Goal: Complete application form

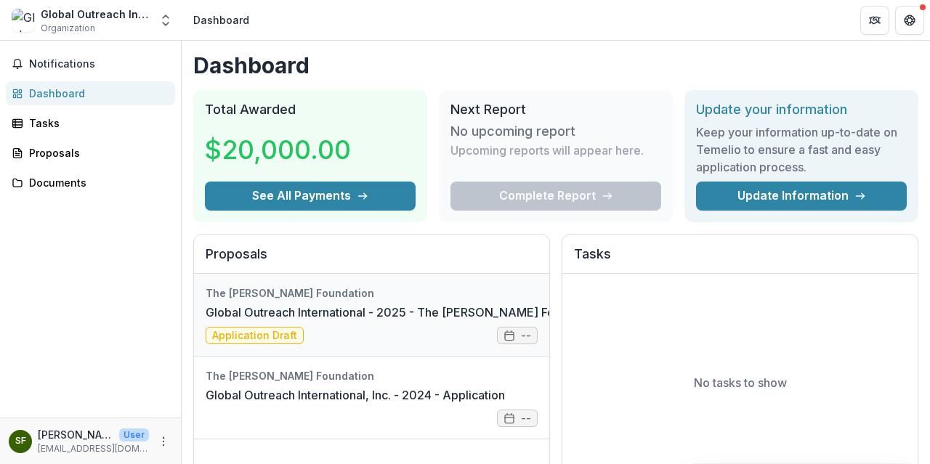
click at [264, 321] on link "Global Outreach International - 2025 - The [PERSON_NAME] Foundation Grant Propo…" at bounding box center [478, 312] width 545 height 17
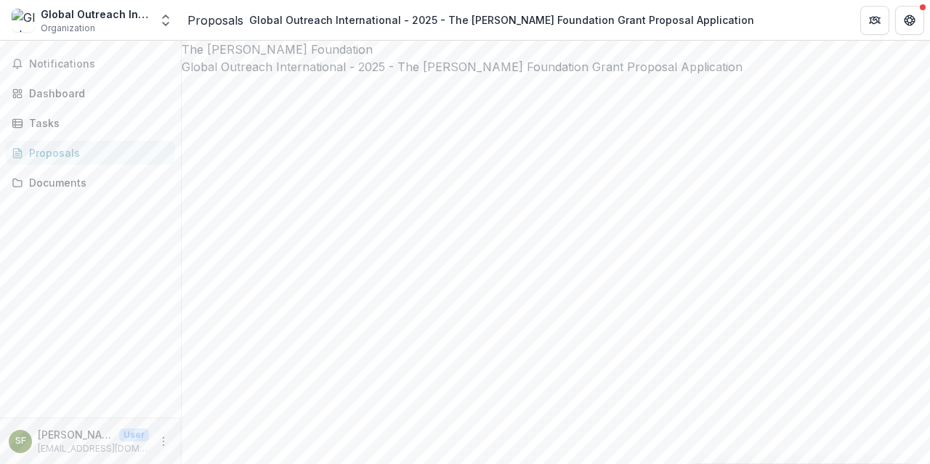
type input "*******"
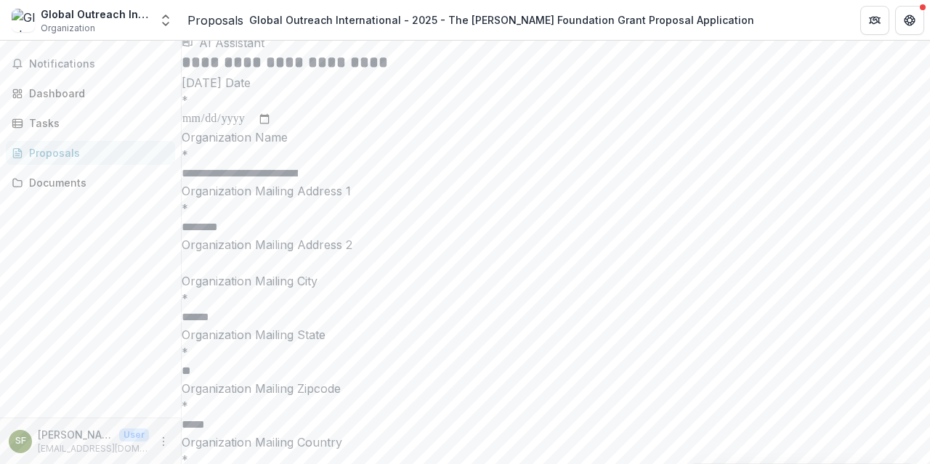
scroll to position [2402, 0]
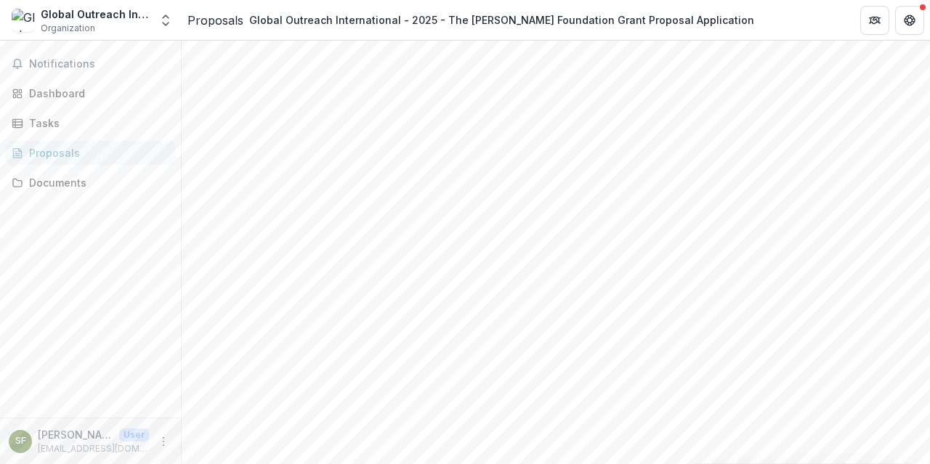
scroll to position [169, 0]
drag, startPoint x: 202, startPoint y: 355, endPoint x: 364, endPoint y: 380, distance: 163.8
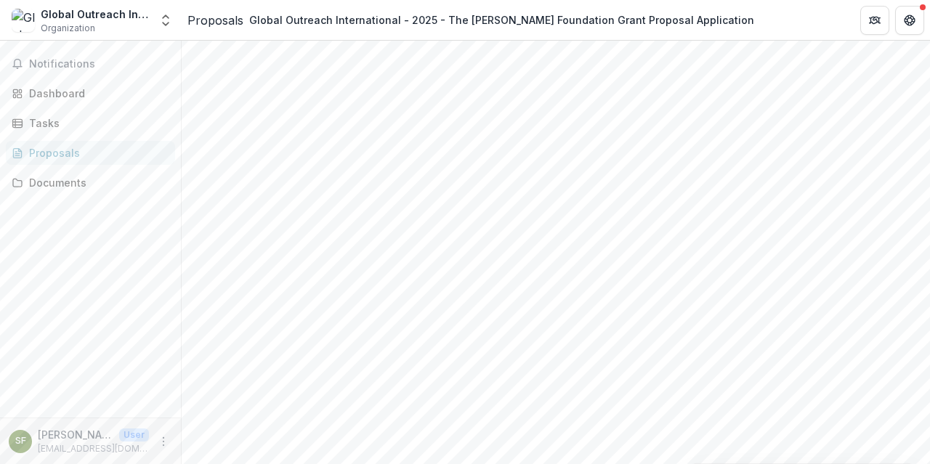
drag, startPoint x: 500, startPoint y: 390, endPoint x: 201, endPoint y: 362, distance: 300.6
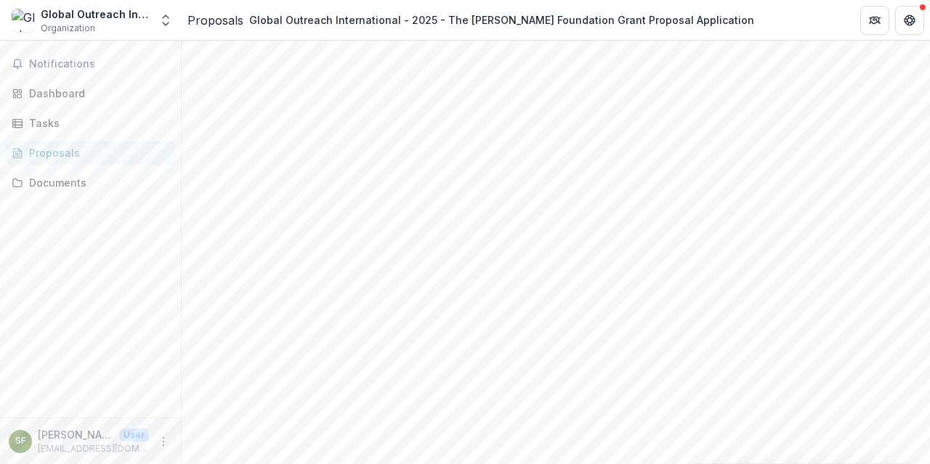
drag, startPoint x: 202, startPoint y: 336, endPoint x: 314, endPoint y: 410, distance: 134.2
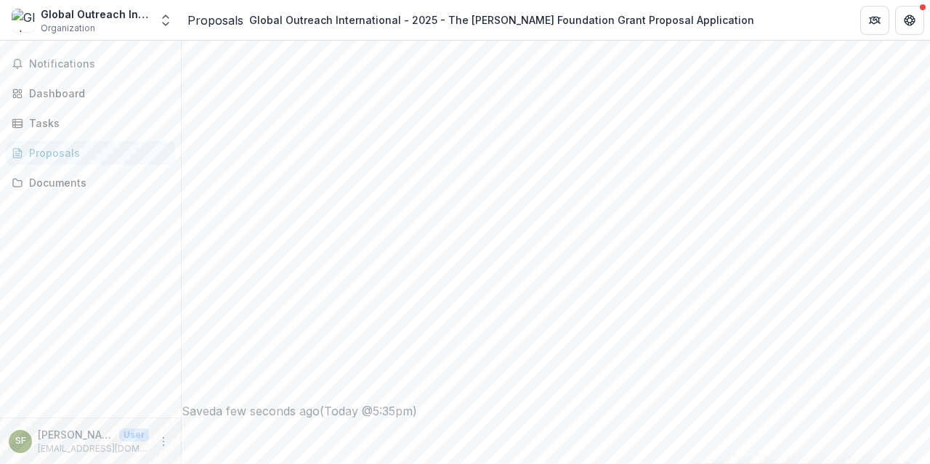
drag, startPoint x: 355, startPoint y: 362, endPoint x: 206, endPoint y: 341, distance: 150.4
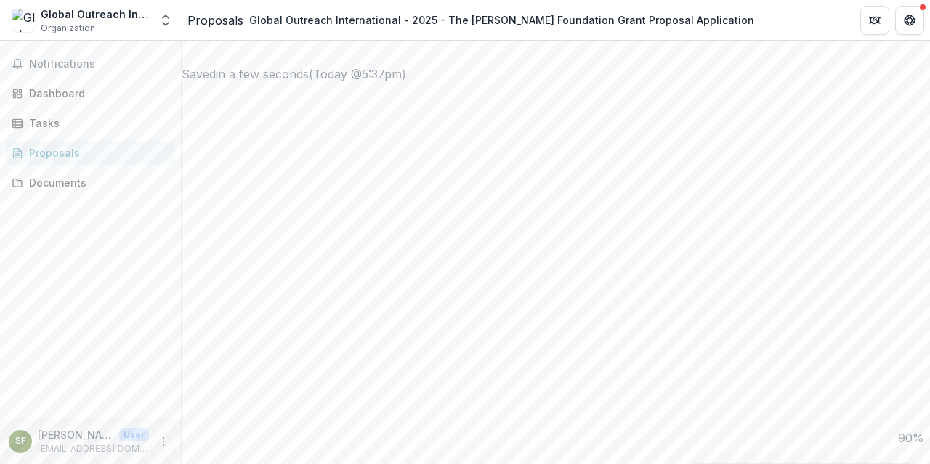
drag, startPoint x: 381, startPoint y: 363, endPoint x: 185, endPoint y: 349, distance: 196.6
drag, startPoint x: 266, startPoint y: 278, endPoint x: 268, endPoint y: 296, distance: 18.3
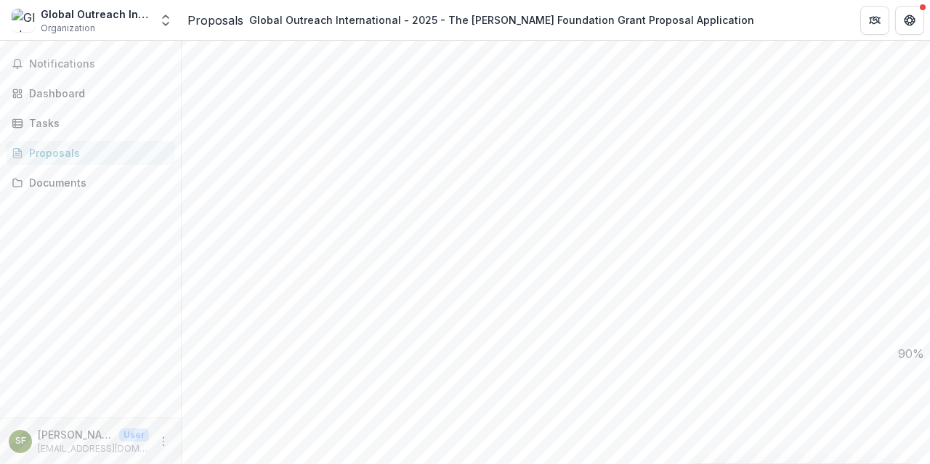
drag, startPoint x: 291, startPoint y: 208, endPoint x: 319, endPoint y: 207, distance: 27.6
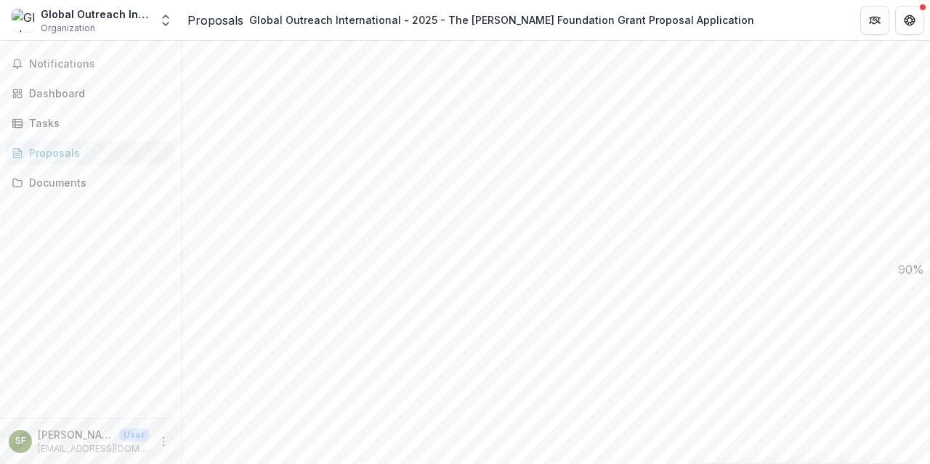
drag, startPoint x: 538, startPoint y: 147, endPoint x: 593, endPoint y: 143, distance: 54.6
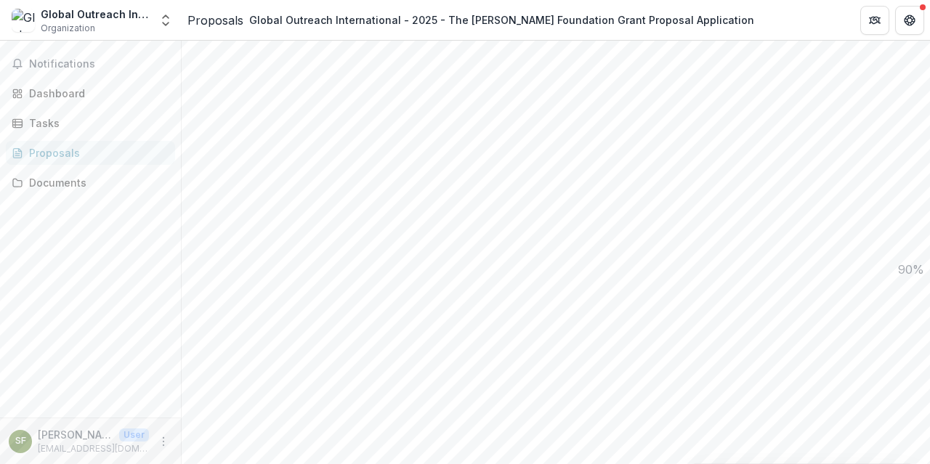
drag, startPoint x: 550, startPoint y: 190, endPoint x: 601, endPoint y: 188, distance: 51.6
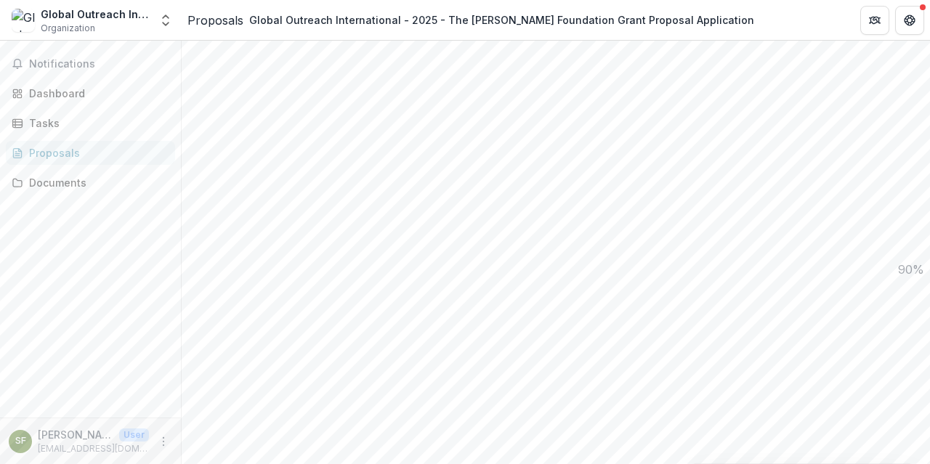
drag, startPoint x: 296, startPoint y: 296, endPoint x: 458, endPoint y: 320, distance: 163.1
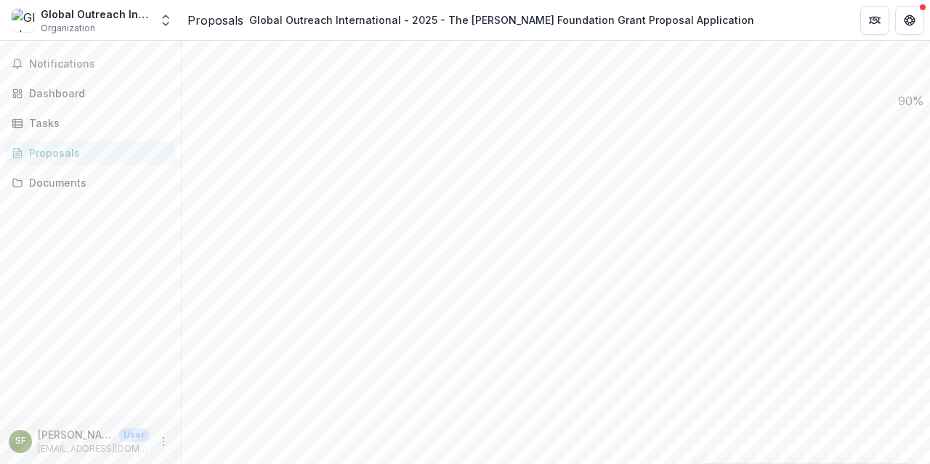
drag, startPoint x: 557, startPoint y: 177, endPoint x: 187, endPoint y: 110, distance: 375.7
copy p "**********"
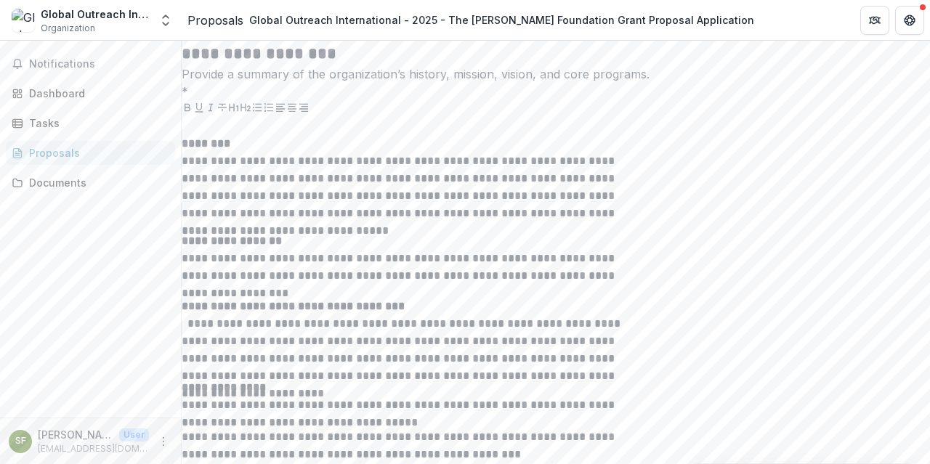
scroll to position [2359, 0]
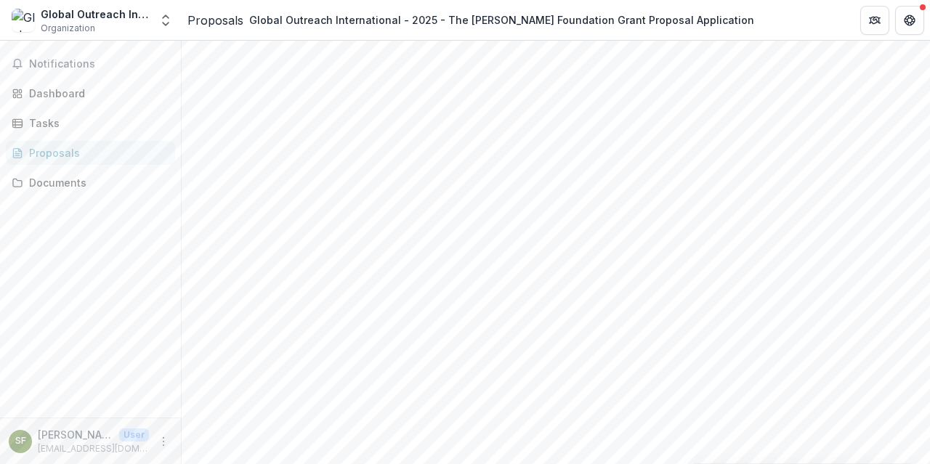
scroll to position [1769, 0]
drag, startPoint x: 187, startPoint y: 102, endPoint x: 389, endPoint y: 423, distance: 379.6
copy div "**********"
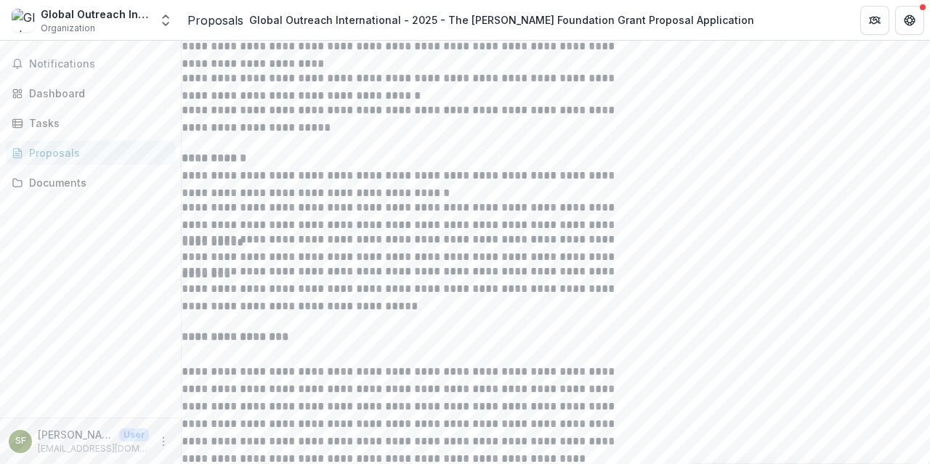
scroll to position [3960, 0]
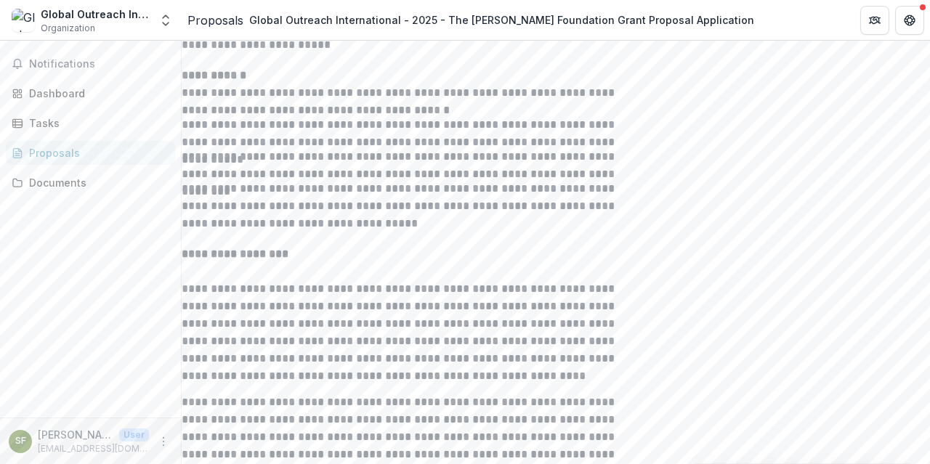
scroll to position [4134, 0]
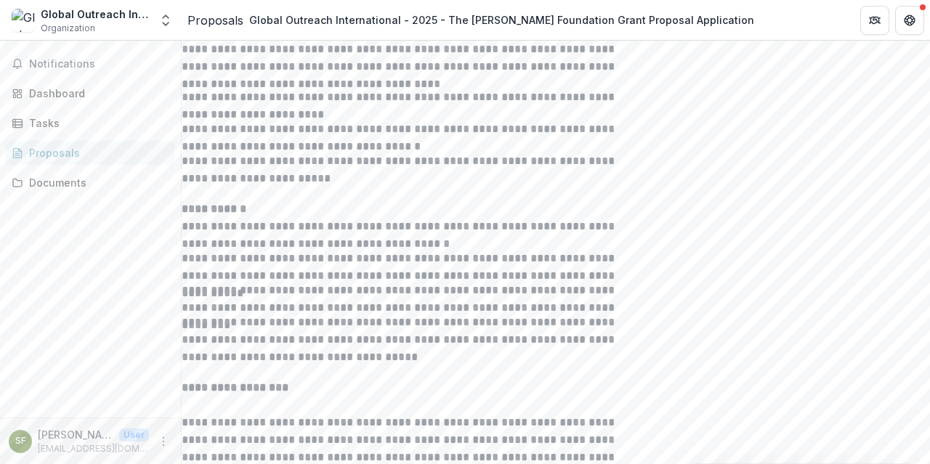
scroll to position [3797, 0]
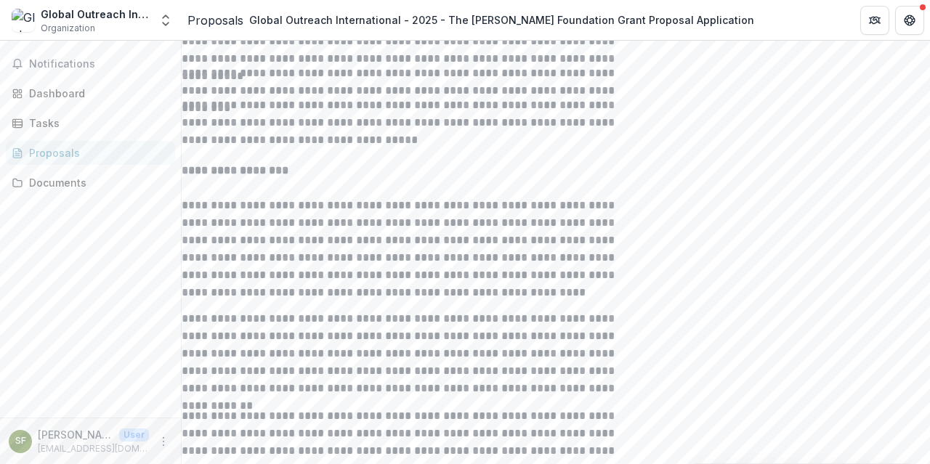
scroll to position [4108, 0]
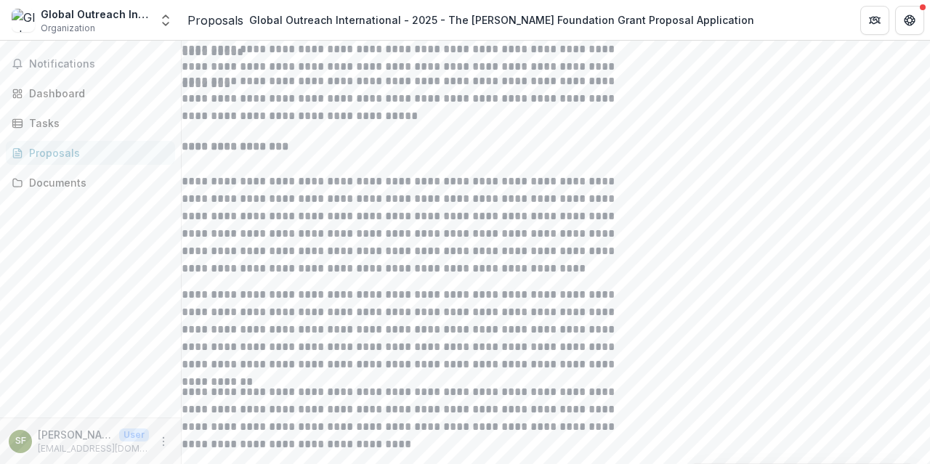
drag, startPoint x: 731, startPoint y: 182, endPoint x: 707, endPoint y: 192, distance: 25.1
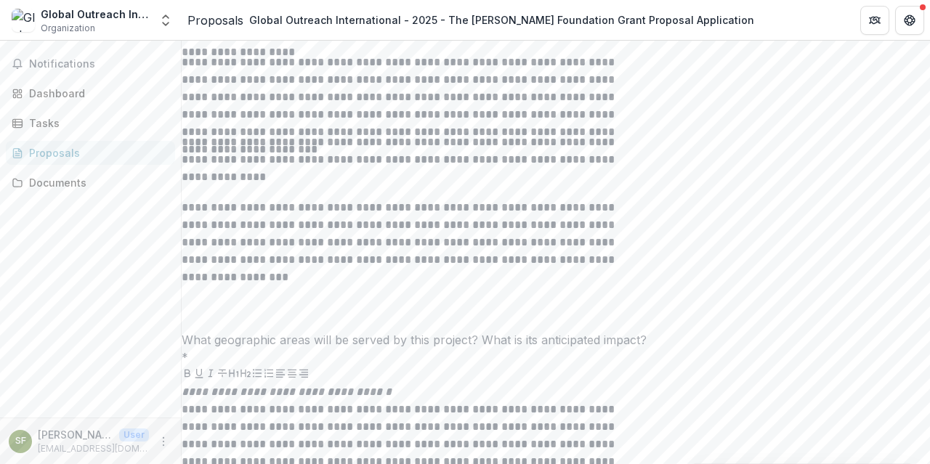
scroll to position [0, 0]
drag, startPoint x: 291, startPoint y: 294, endPoint x: 297, endPoint y: 287, distance: 9.3
copy div "**********"
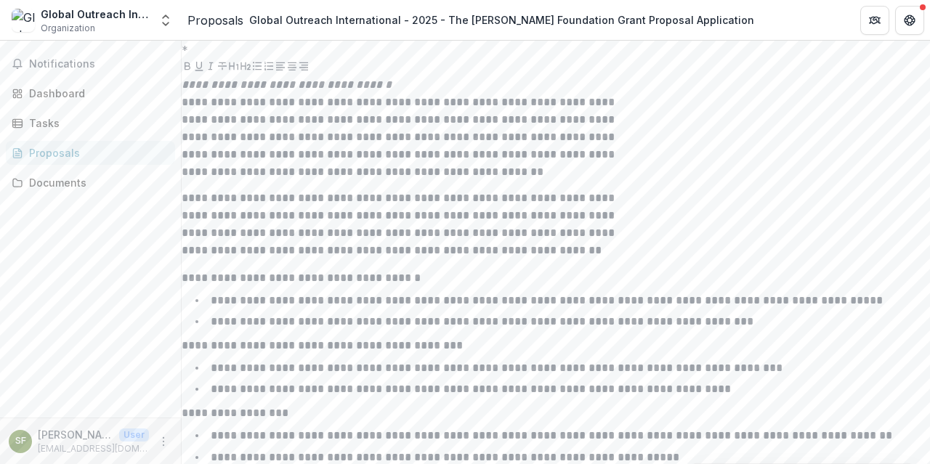
scroll to position [5031, 0]
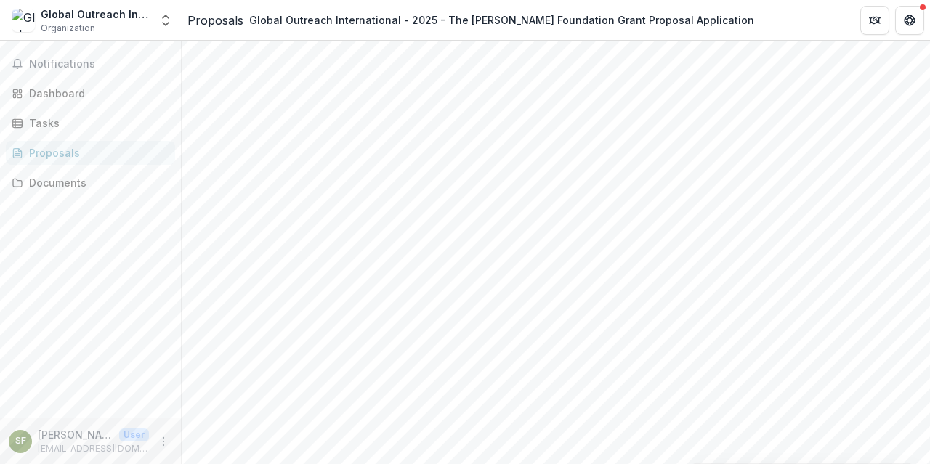
scroll to position [1625, 0]
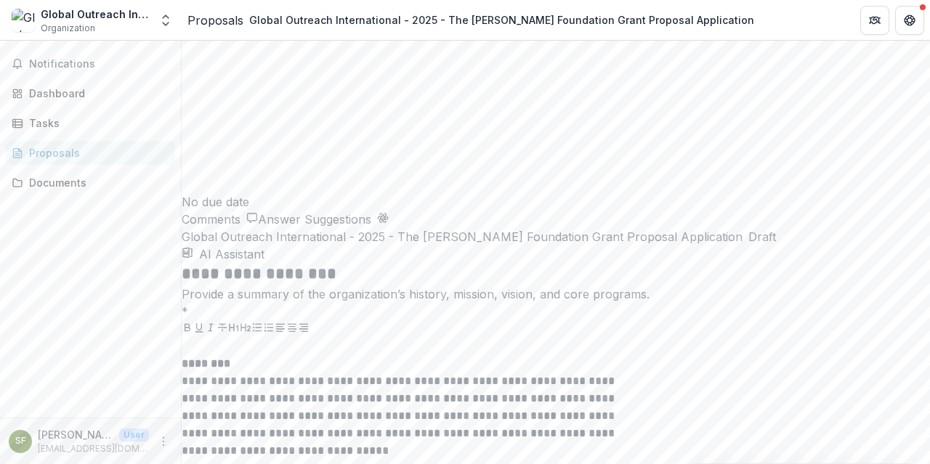
scroll to position [2191, 0]
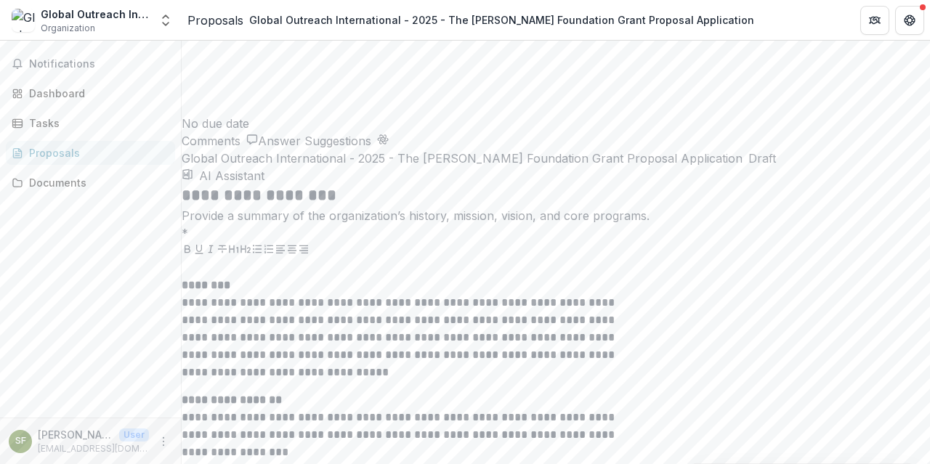
scroll to position [2214, 0]
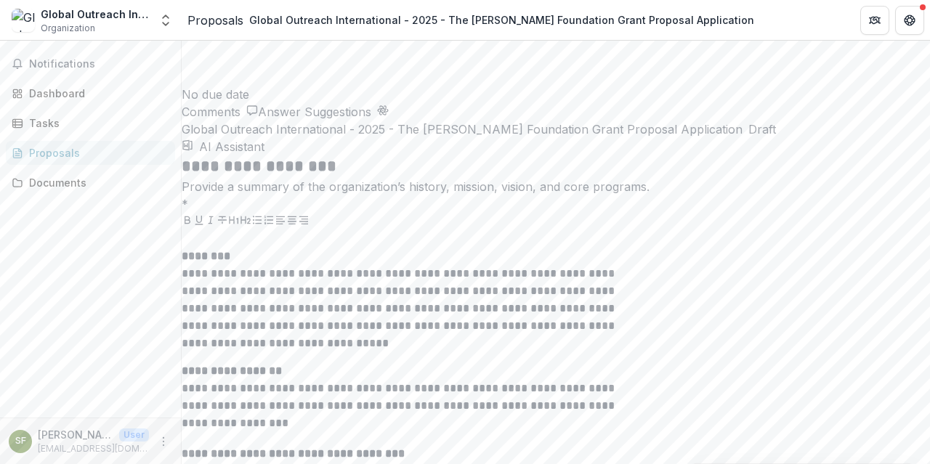
drag, startPoint x: 543, startPoint y: 295, endPoint x: 444, endPoint y: 299, distance: 99.6
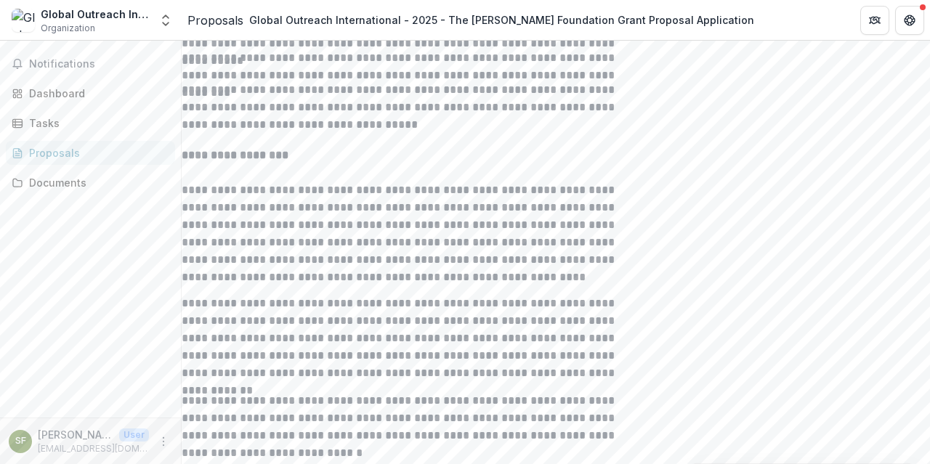
scroll to position [4088, 0]
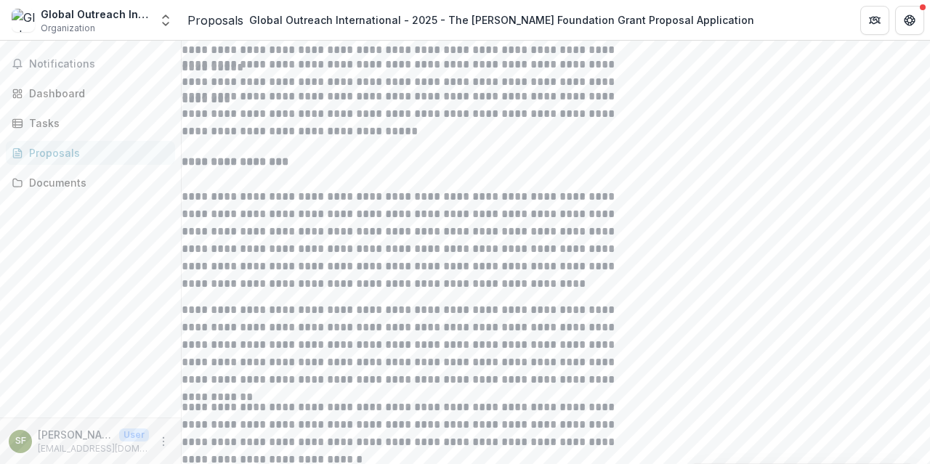
scroll to position [4172, 0]
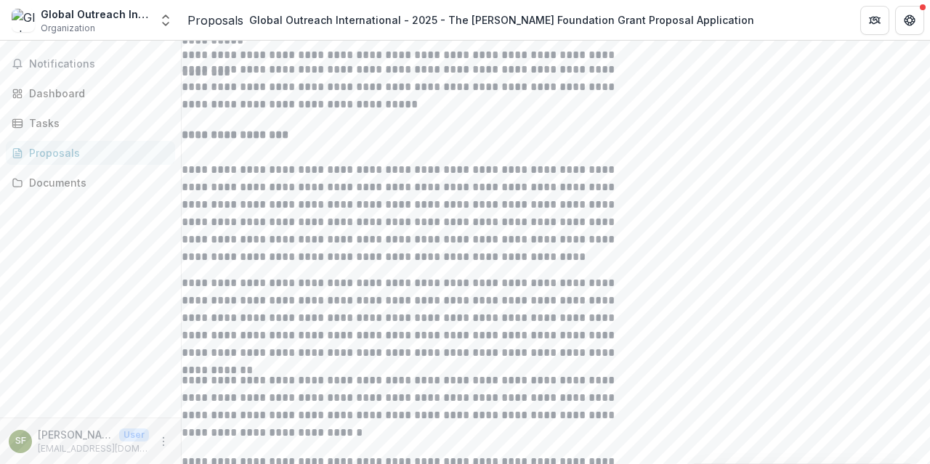
drag, startPoint x: 260, startPoint y: 184, endPoint x: 269, endPoint y: 177, distance: 11.3
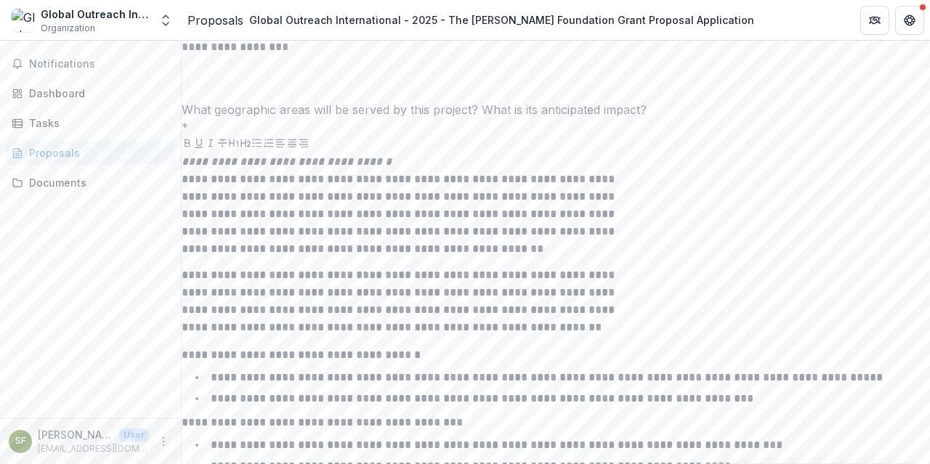
scroll to position [5079, 0]
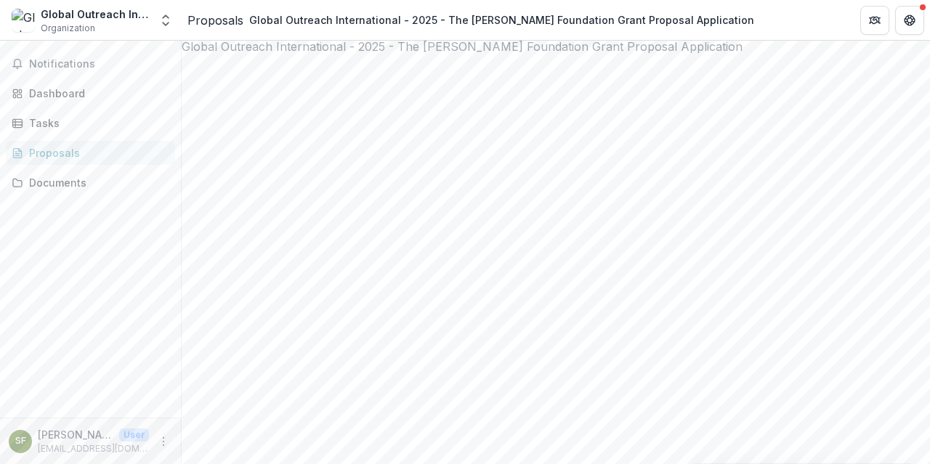
scroll to position [0, 0]
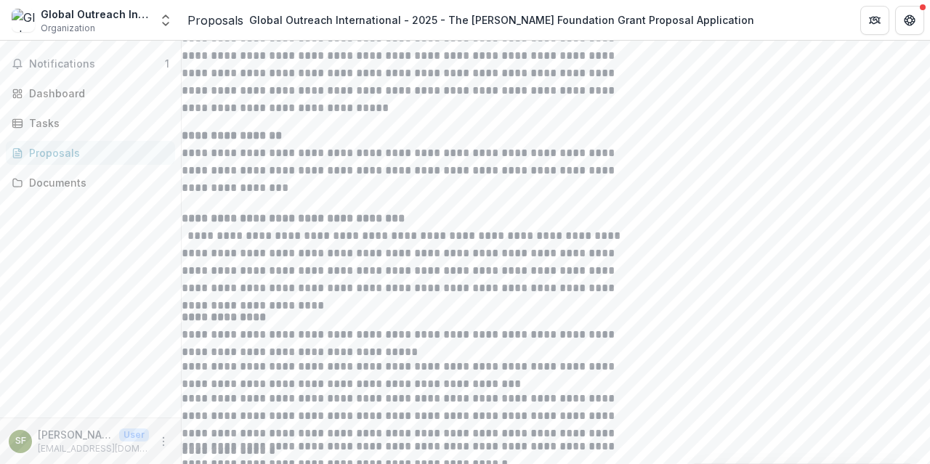
scroll to position [3623, 0]
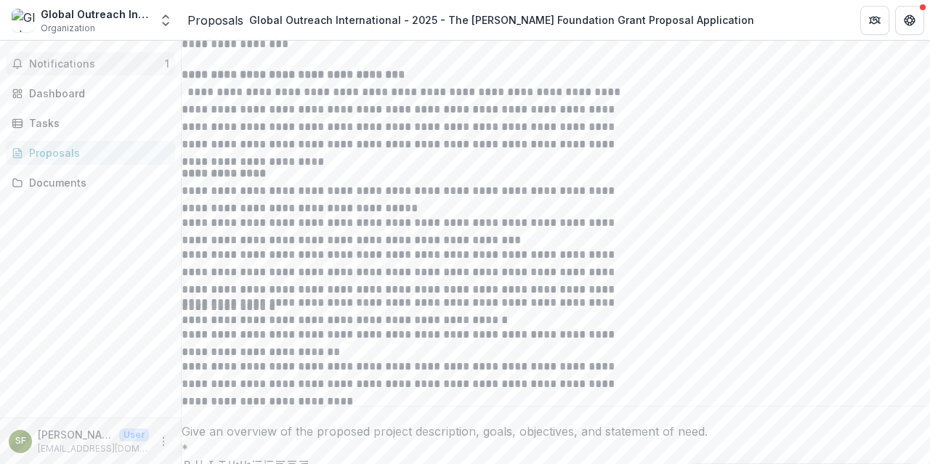
click at [54, 73] on button "Notifications 1" at bounding box center [90, 63] width 169 height 23
